Goal: Find specific page/section: Find specific page/section

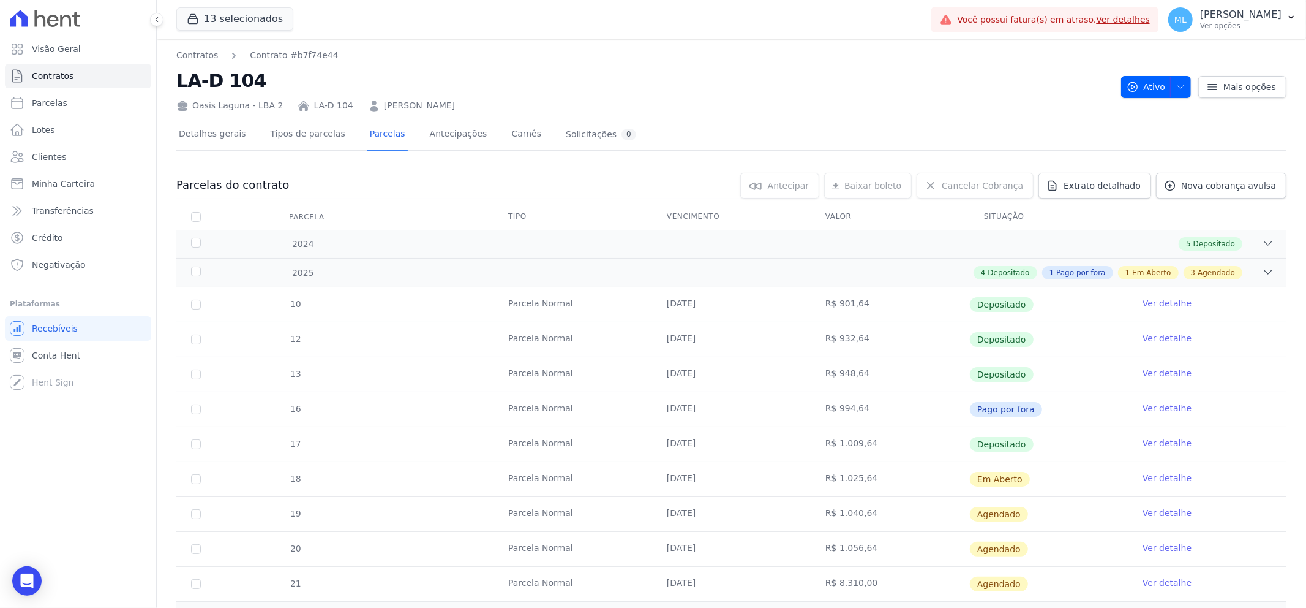
scroll to position [136, 0]
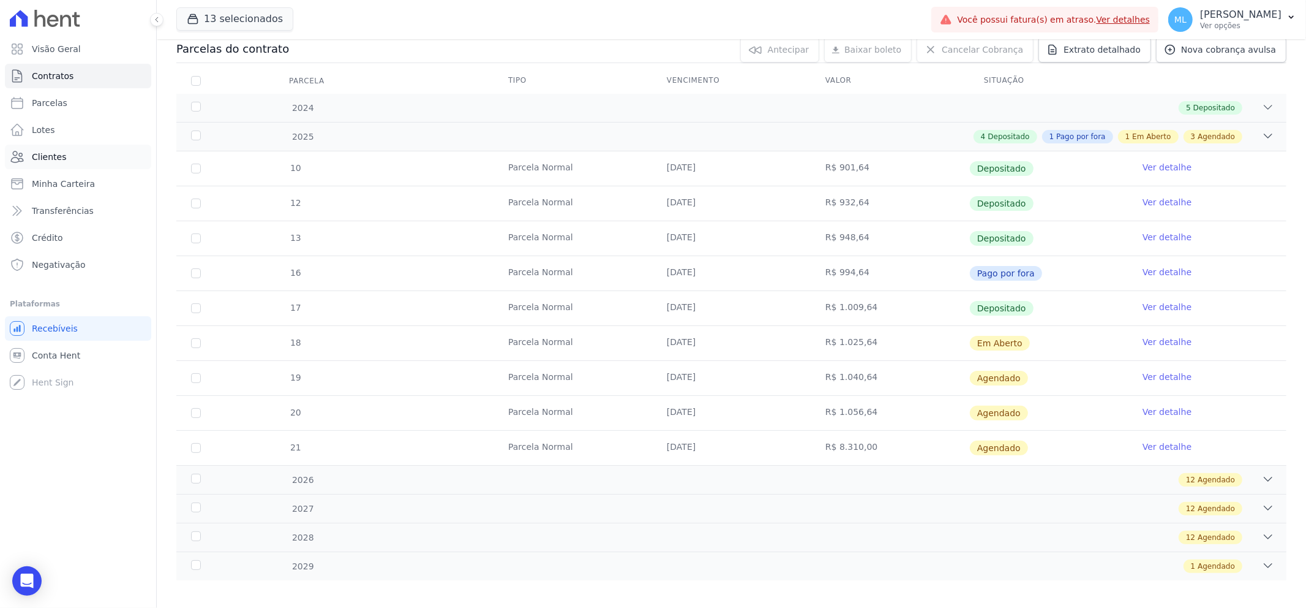
click at [45, 157] on span "Clientes" at bounding box center [49, 157] width 34 height 12
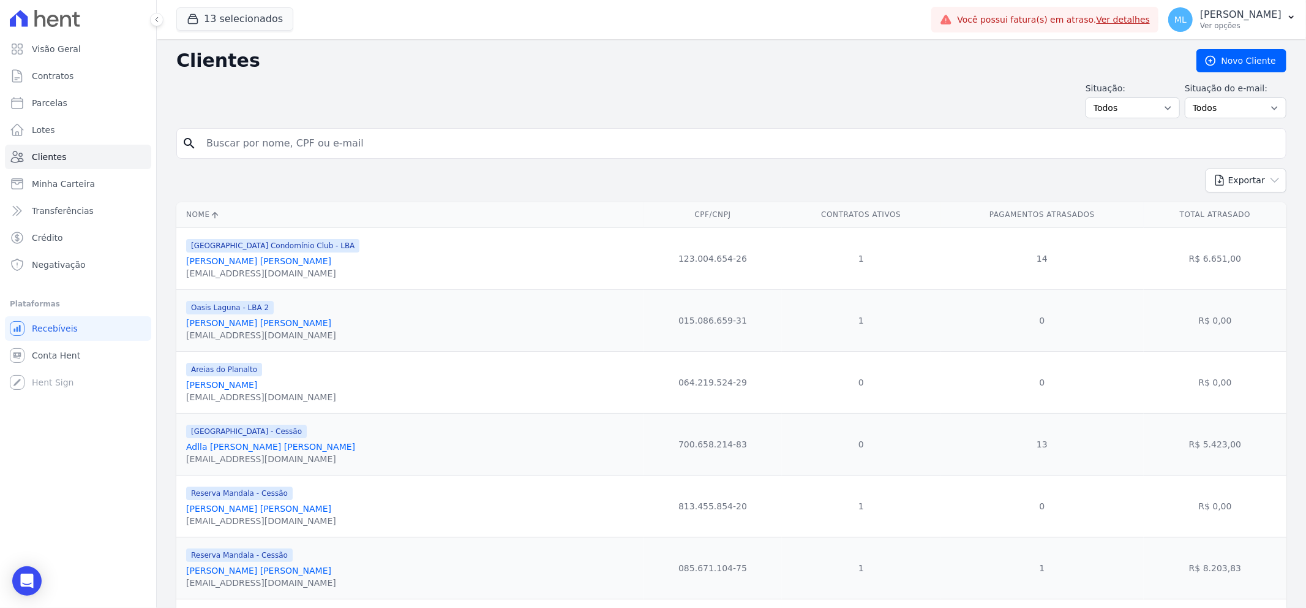
click at [407, 143] on input "search" at bounding box center [740, 143] width 1082 height 24
type input "[PERSON_NAME]"
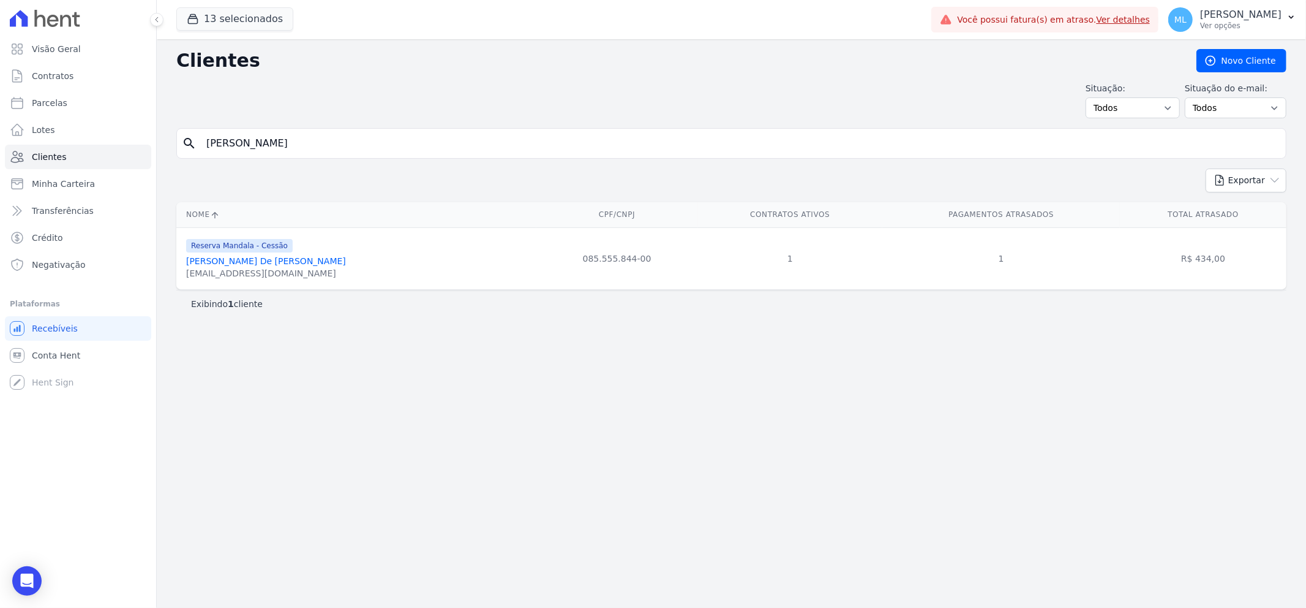
drag, startPoint x: 316, startPoint y: 261, endPoint x: 323, endPoint y: 261, distance: 6.7
click at [315, 261] on link "[PERSON_NAME] De [PERSON_NAME]" at bounding box center [266, 261] width 160 height 10
drag, startPoint x: 320, startPoint y: 149, endPoint x: 117, endPoint y: 129, distance: 203.8
click at [117, 129] on div "Visão Geral Contratos [GEOGRAPHIC_DATA] Lotes Clientes Minha Carteira Transferê…" at bounding box center [653, 304] width 1306 height 608
type input "[PERSON_NAME]"
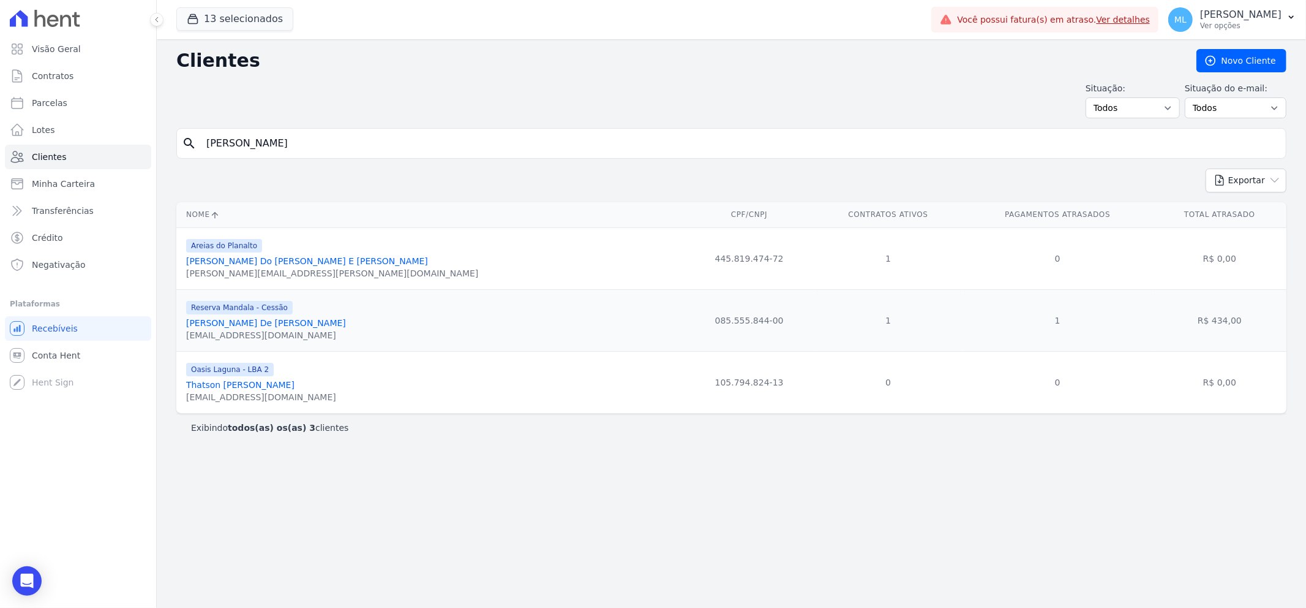
click at [277, 259] on link "[PERSON_NAME] Do [PERSON_NAME] E [PERSON_NAME]" at bounding box center [307, 261] width 242 height 10
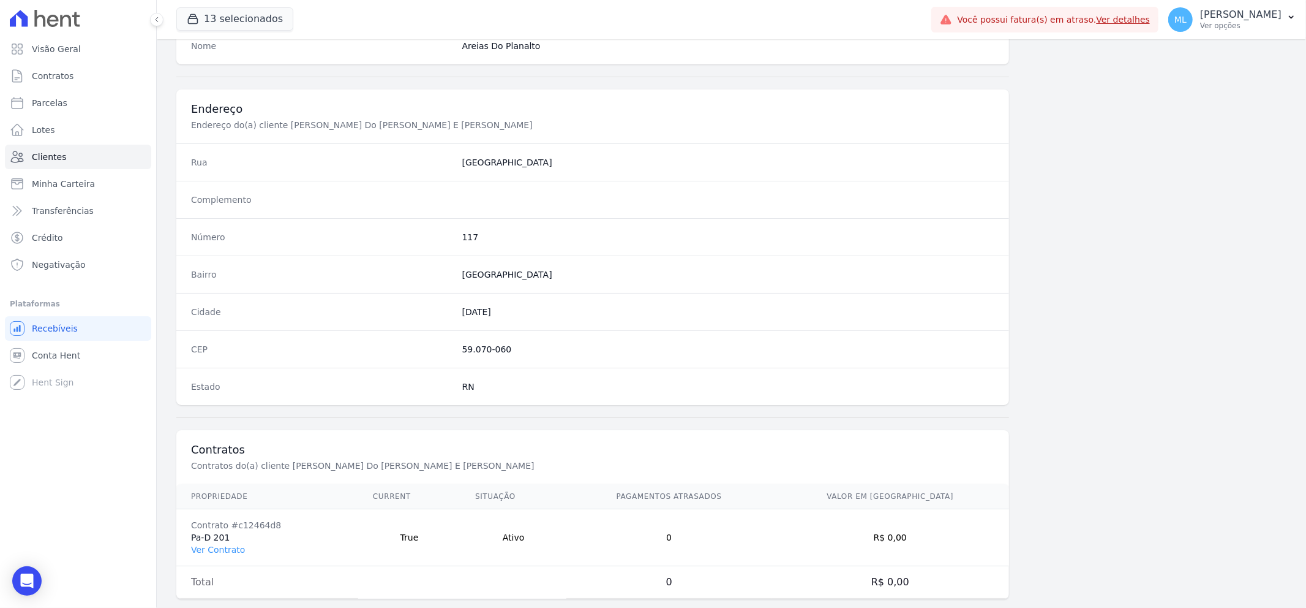
scroll to position [540, 0]
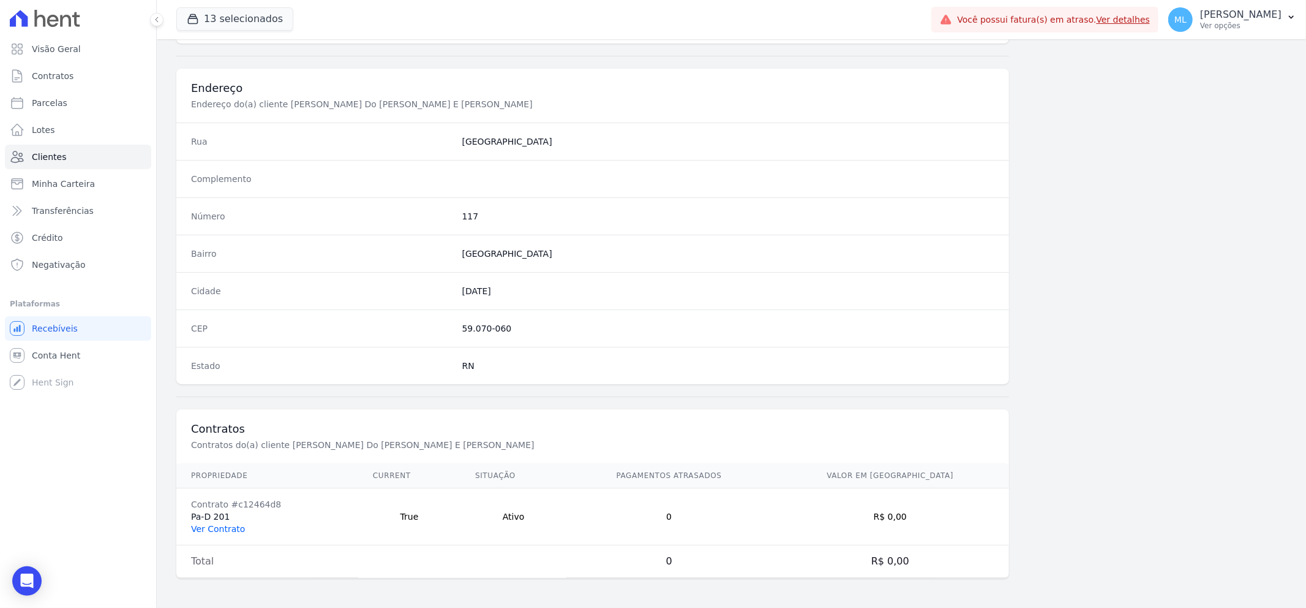
click at [227, 528] on link "Ver Contrato" at bounding box center [218, 529] width 54 height 10
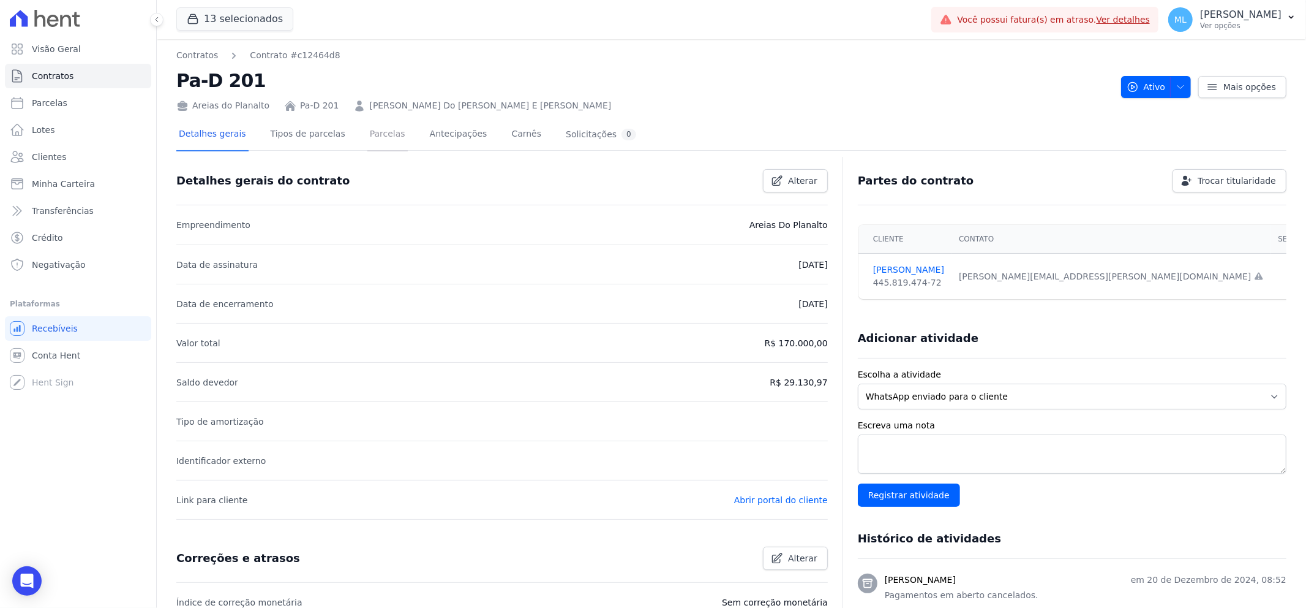
click at [377, 131] on link "Parcelas" at bounding box center [387, 135] width 40 height 32
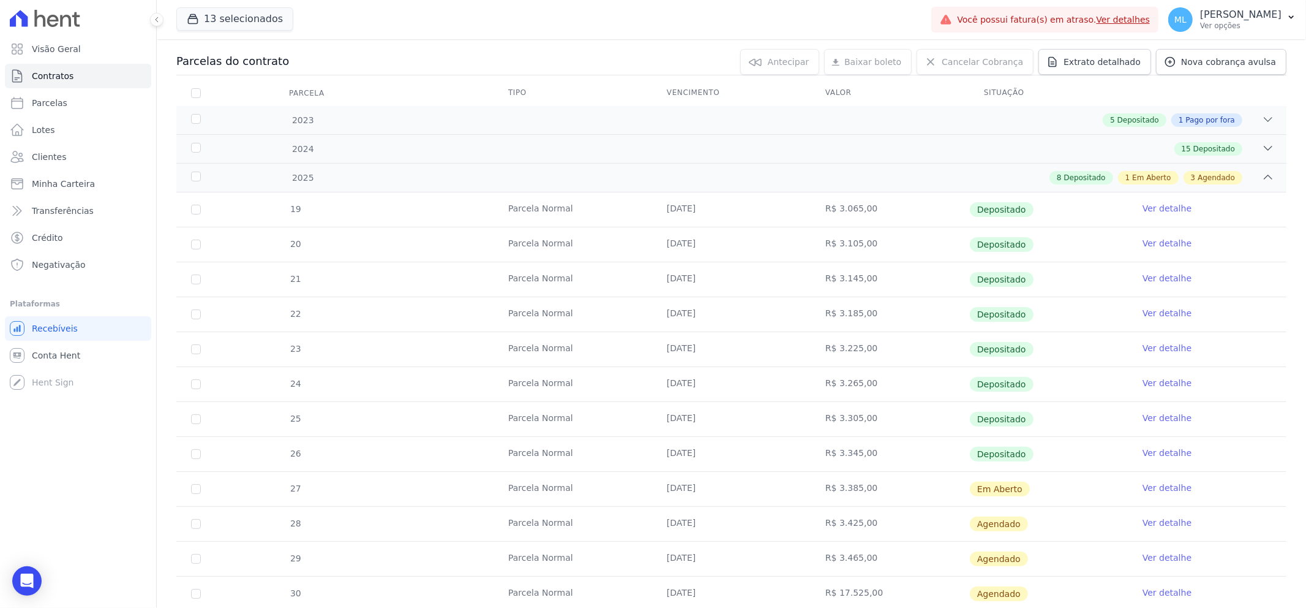
scroll to position [192, 0]
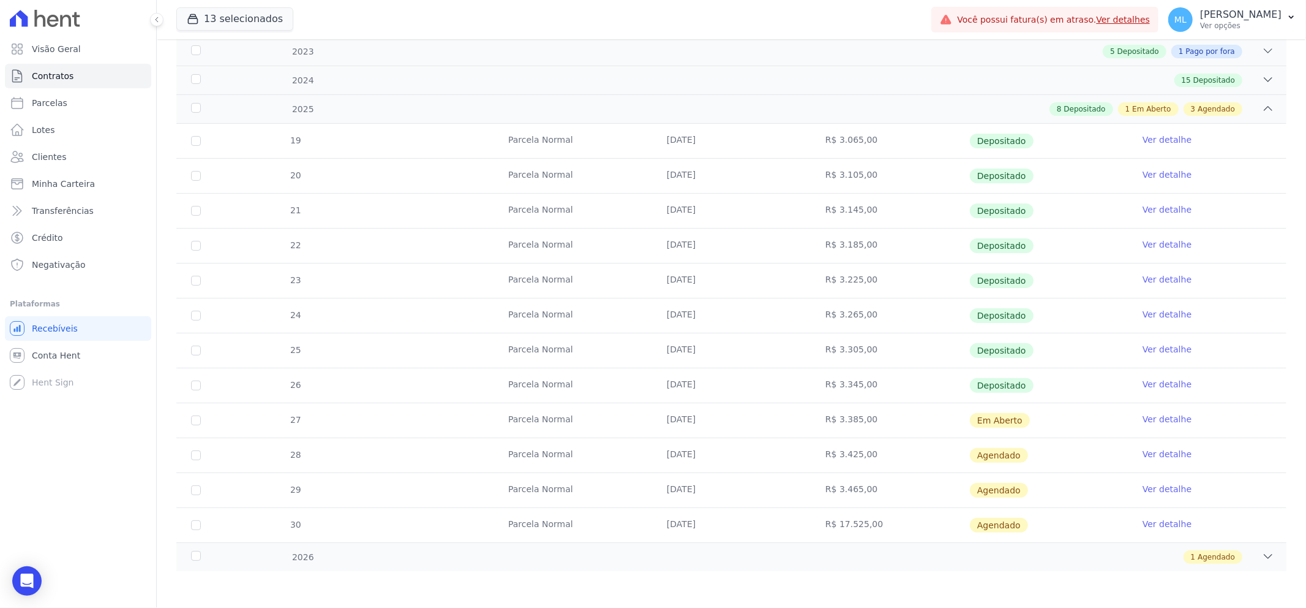
click at [1158, 420] on link "Ver detalhe" at bounding box center [1167, 419] width 49 height 12
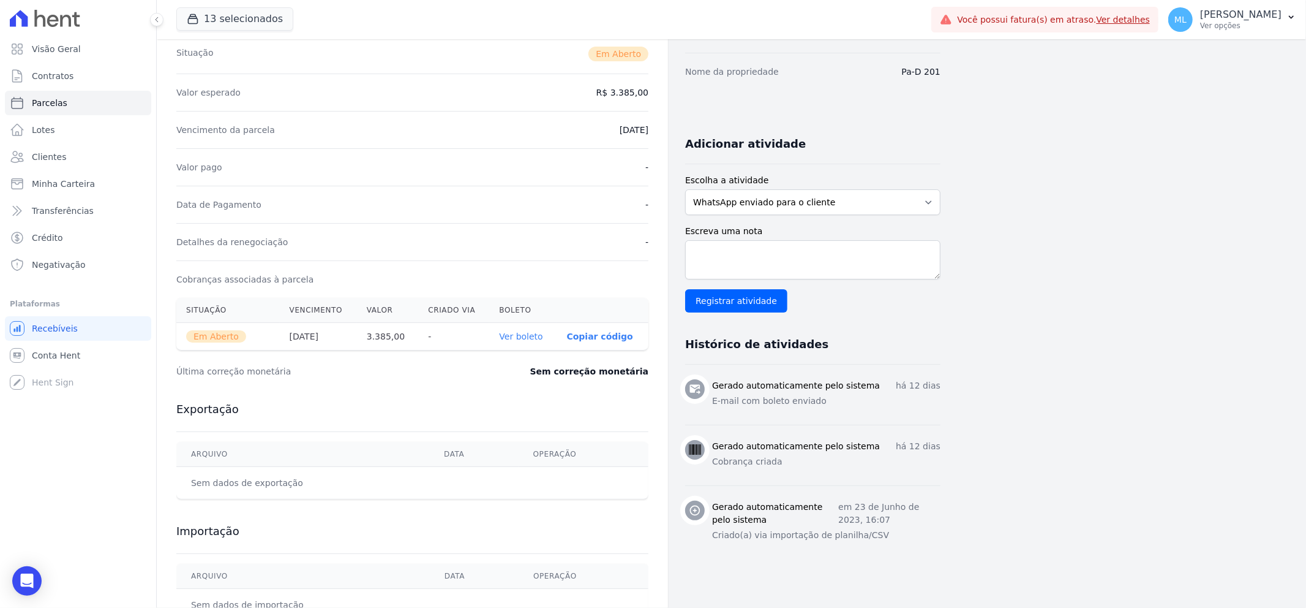
scroll to position [204, 0]
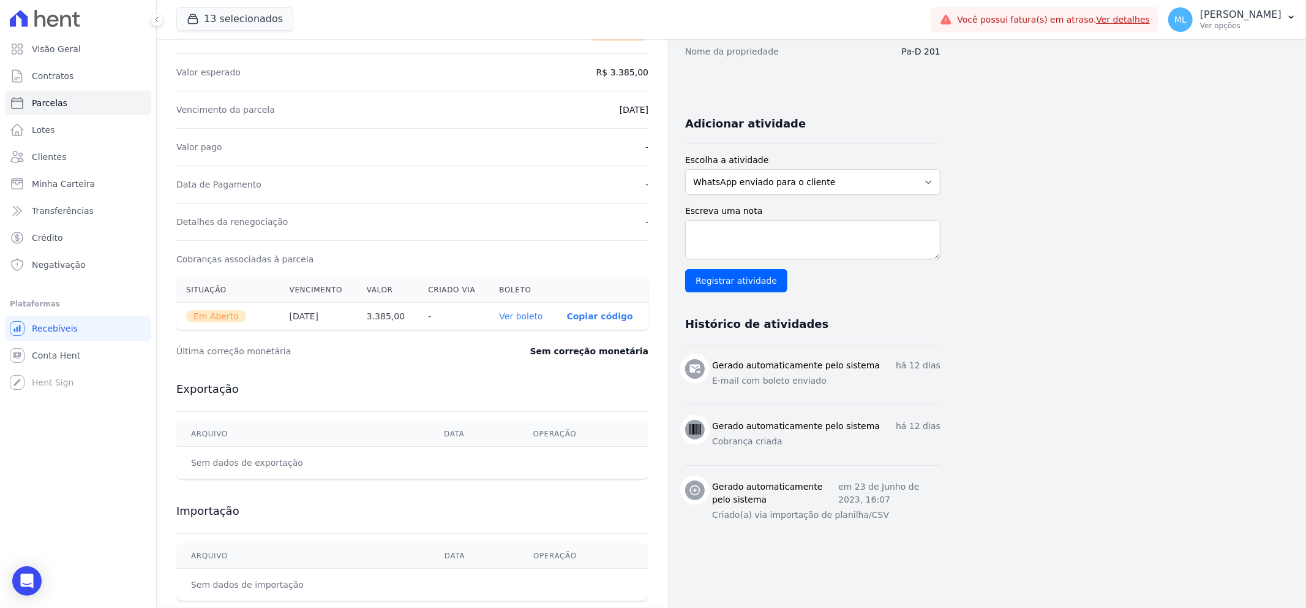
click at [521, 317] on link "Ver boleto" at bounding box center [520, 316] width 43 height 10
